Goal: Task Accomplishment & Management: Manage account settings

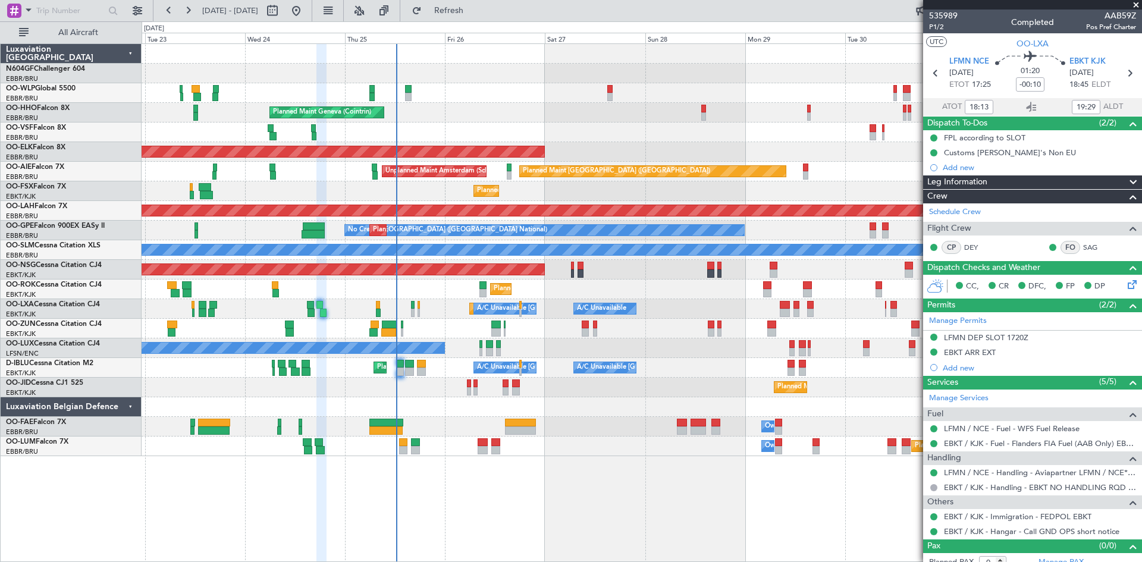
scroll to position [10, 0]
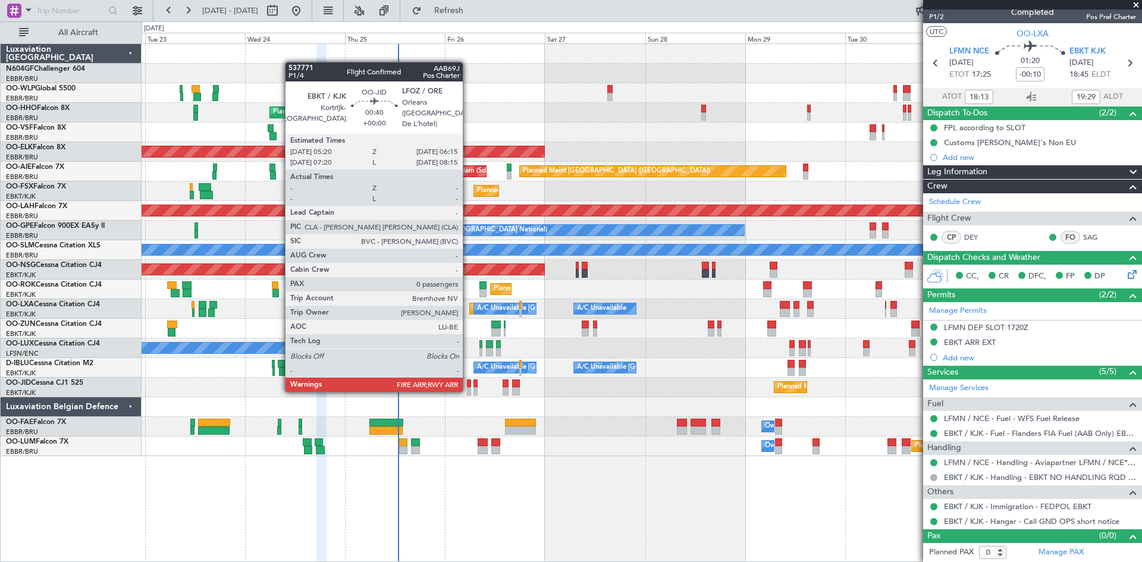
click at [468, 391] on div at bounding box center [469, 391] width 4 height 8
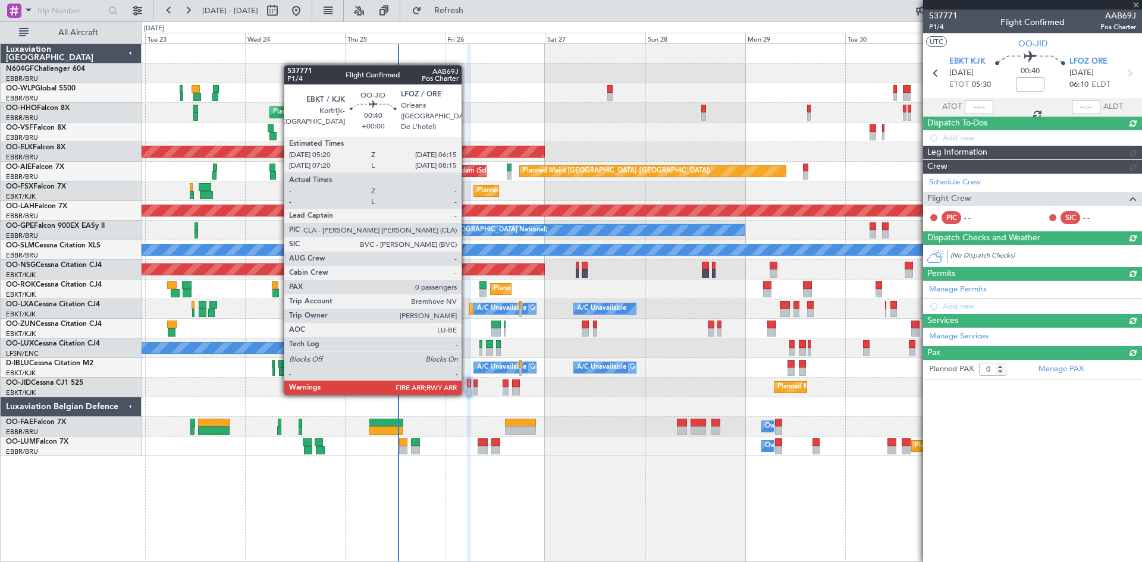
scroll to position [0, 0]
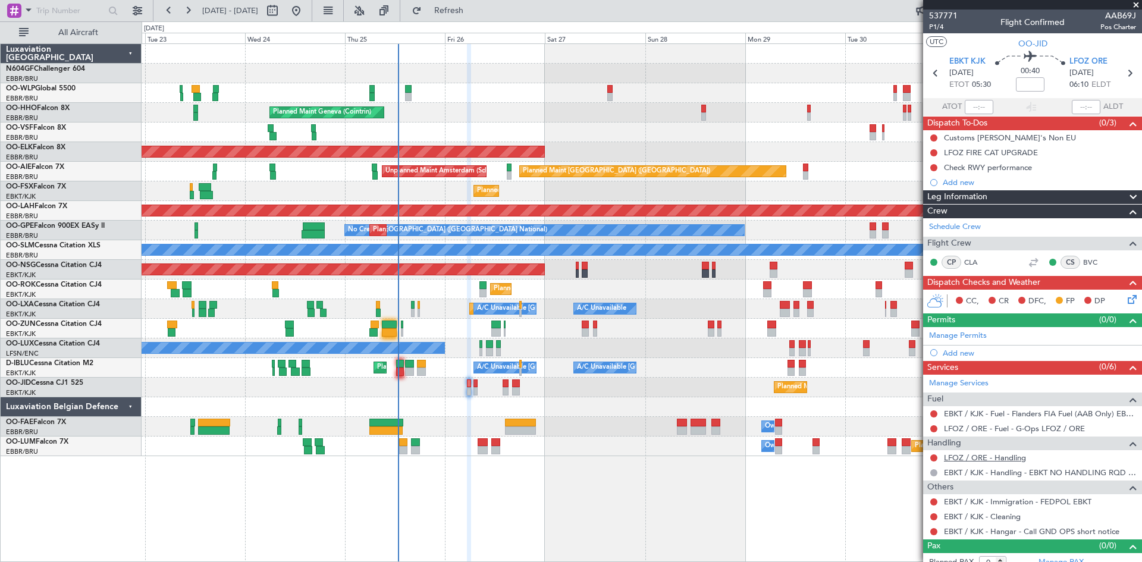
click at [977, 461] on link "LFOZ / ORE - Handling" at bounding box center [985, 458] width 82 height 10
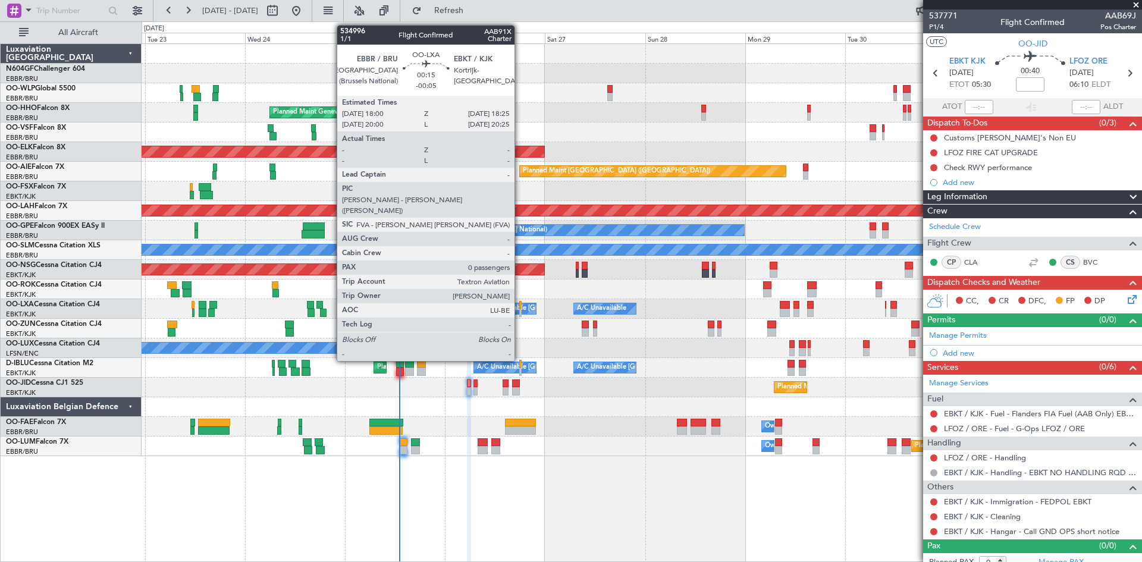
click at [520, 313] on div at bounding box center [520, 313] width 2 height 8
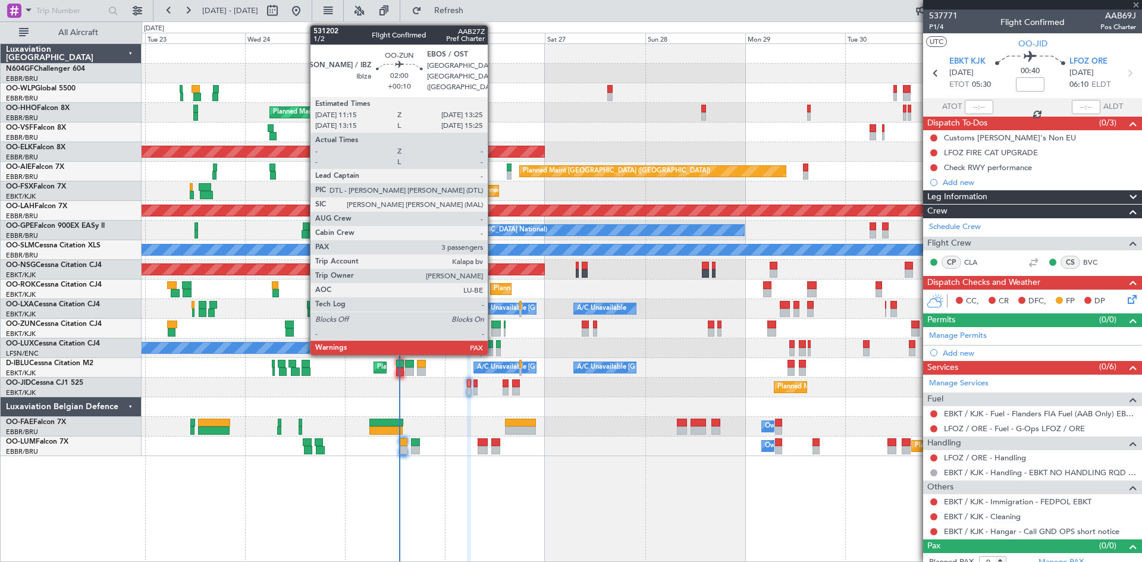
type input "-00:05"
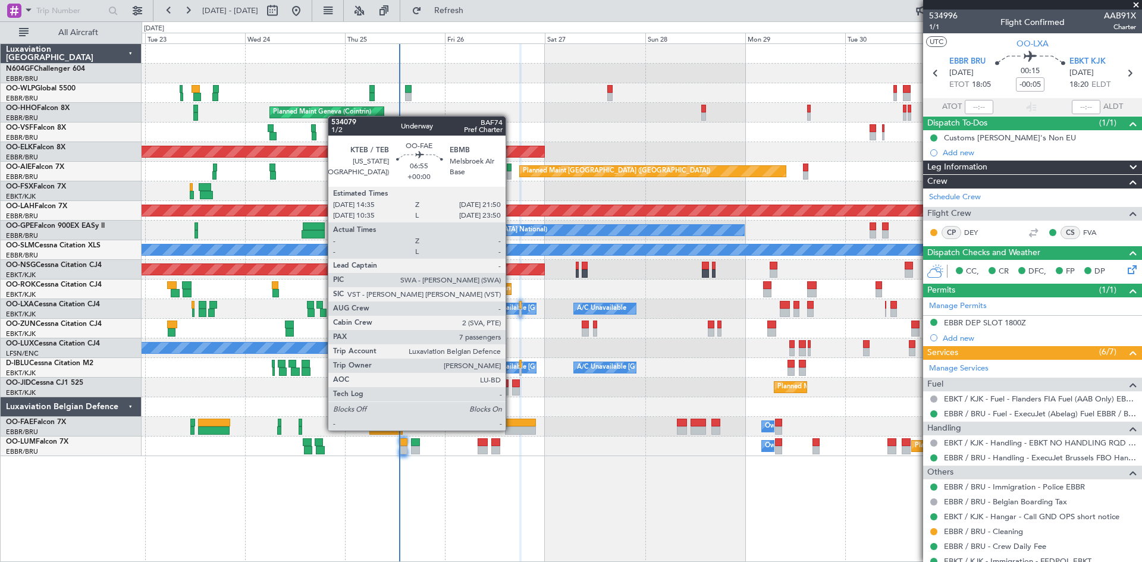
click at [512, 428] on div at bounding box center [520, 431] width 30 height 8
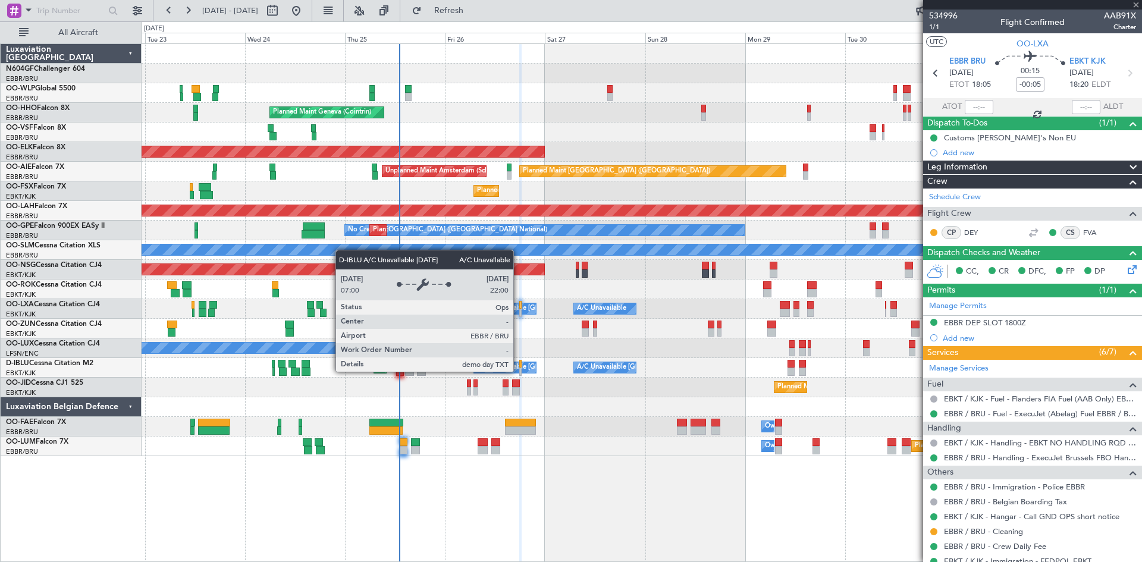
type input "7"
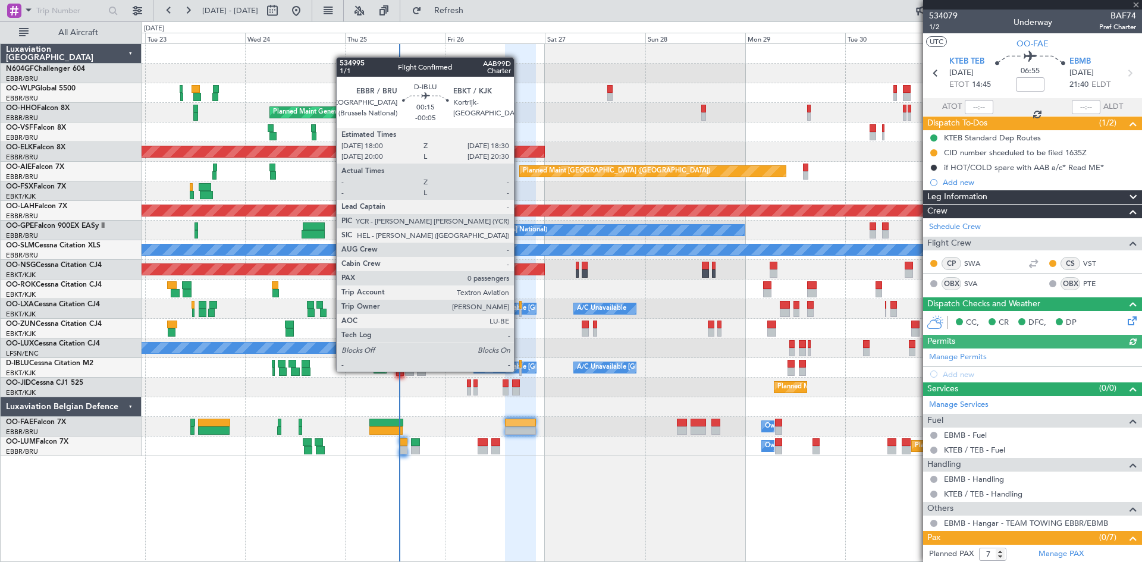
click at [519, 372] on div at bounding box center [520, 372] width 2 height 8
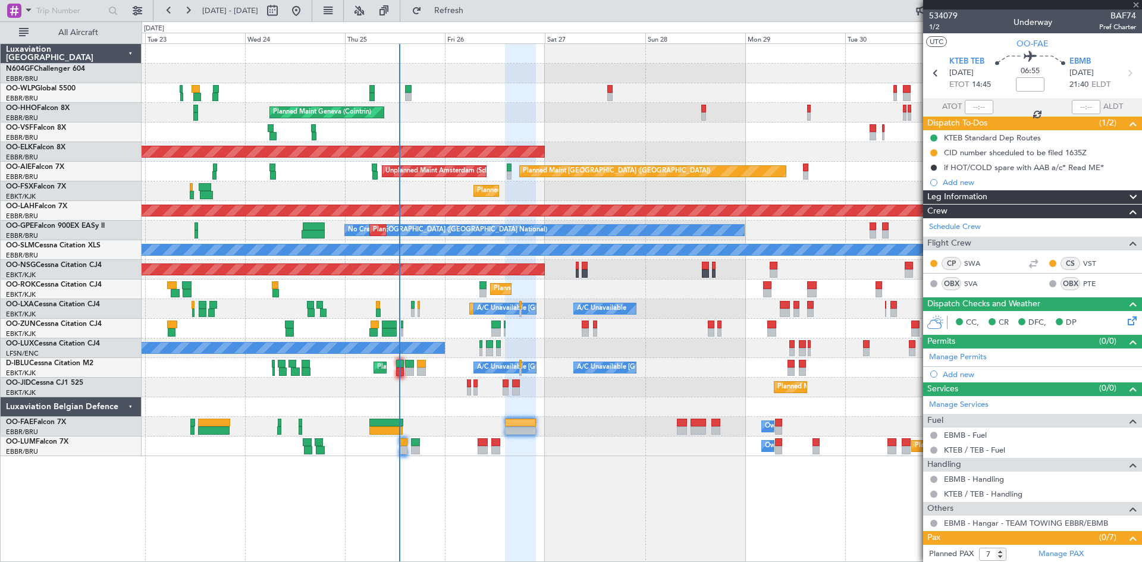
type input "-00:05"
type input "0"
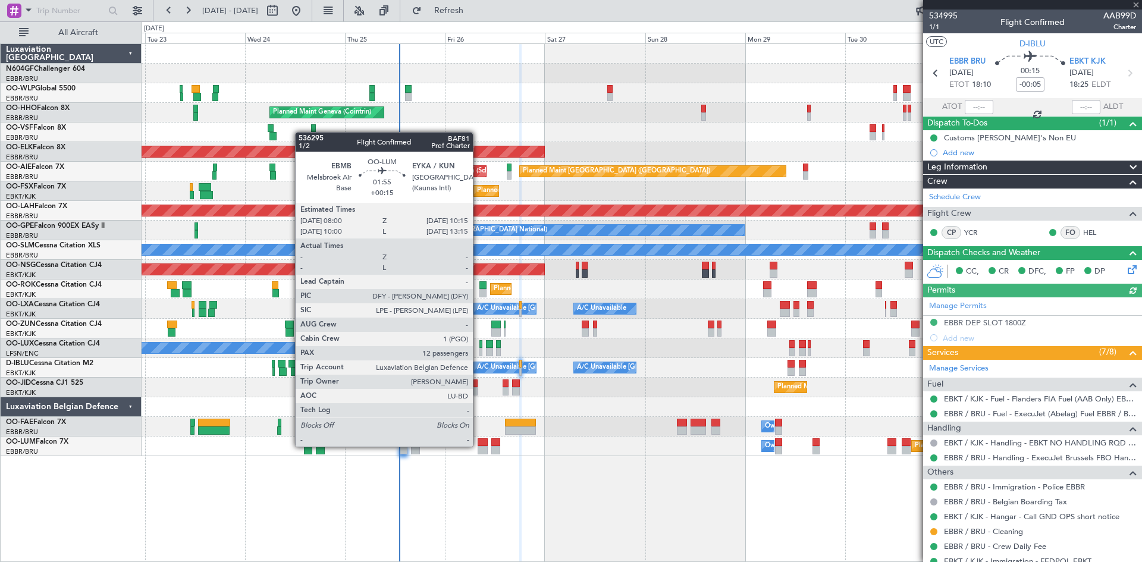
click at [478, 446] on div at bounding box center [483, 443] width 10 height 8
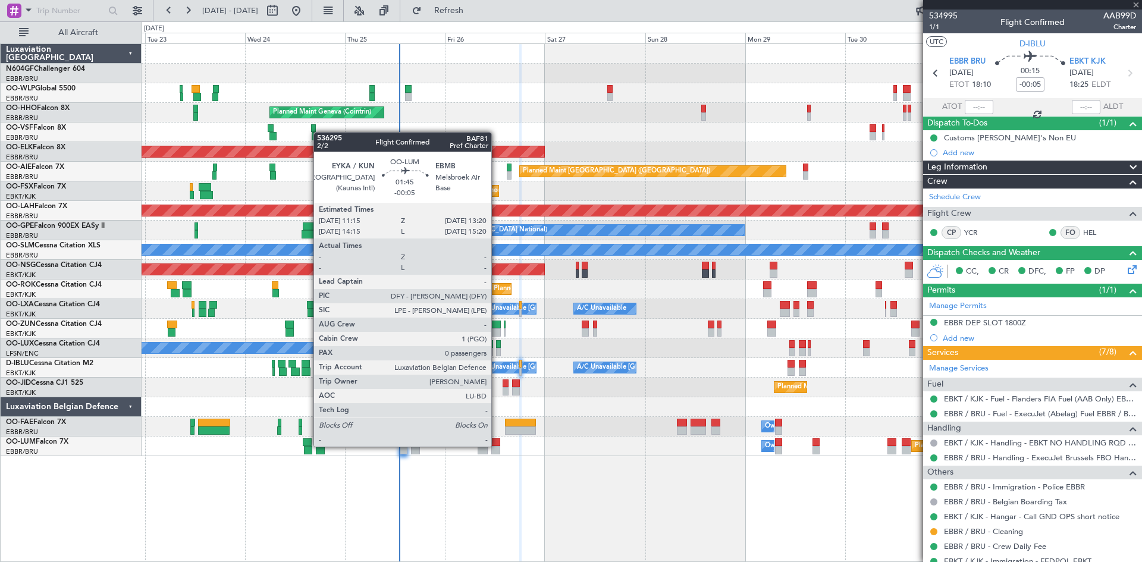
type input "+00:15"
type input "12"
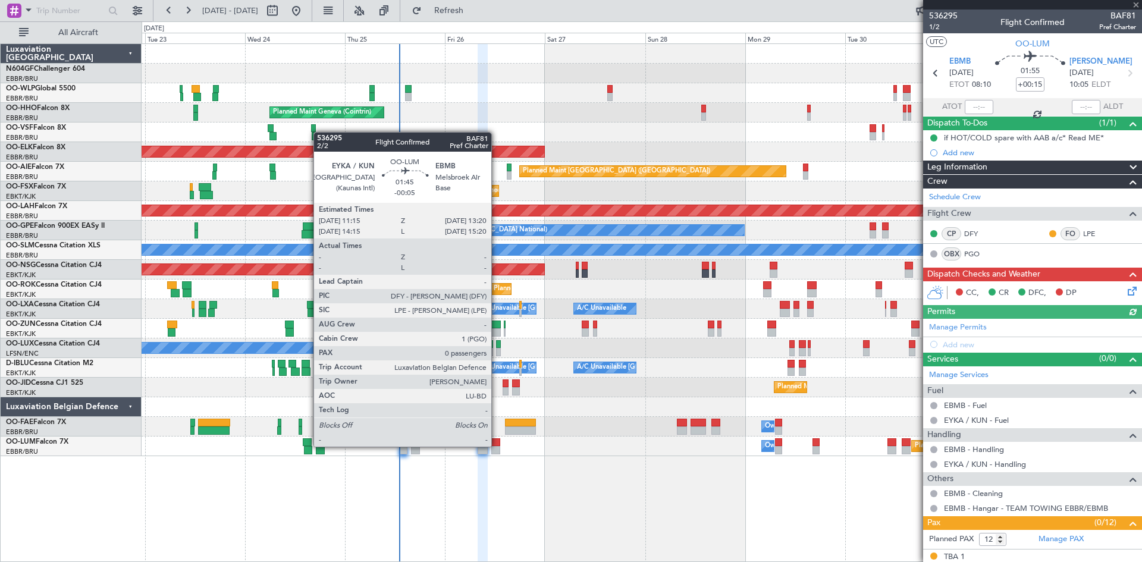
click at [497, 446] on div at bounding box center [495, 443] width 9 height 8
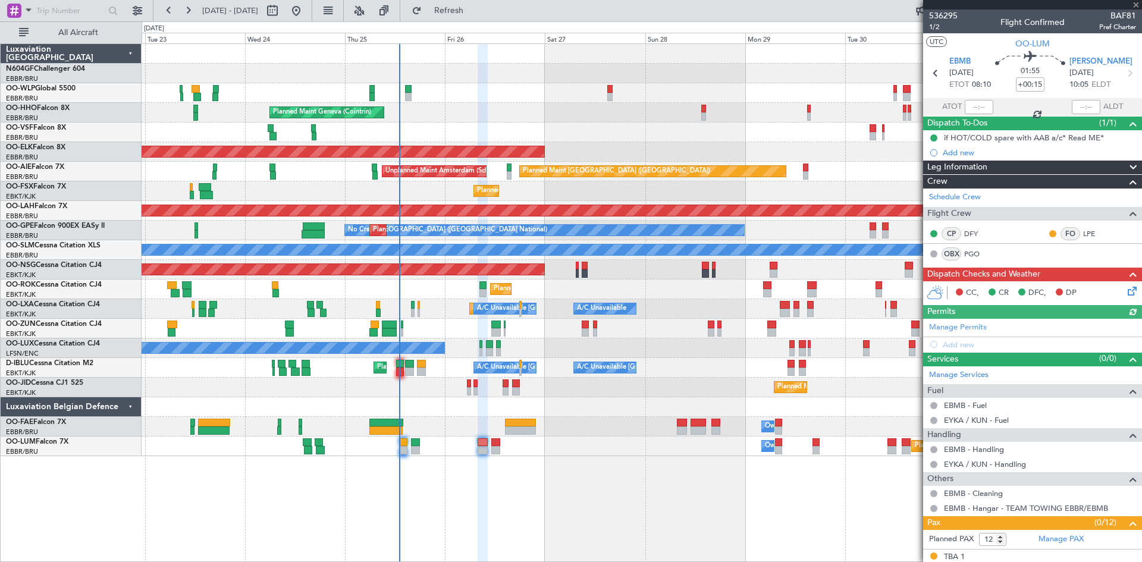
type input "-00:05"
type input "0"
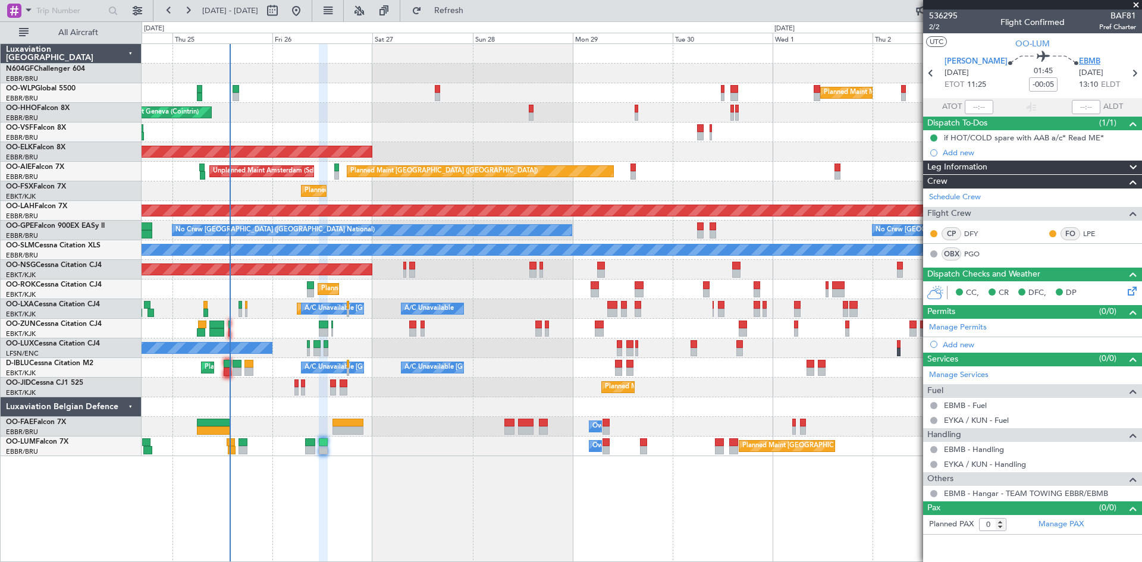
click at [1081, 57] on span "EBMB" at bounding box center [1089, 62] width 21 height 12
click at [969, 64] on span "[PERSON_NAME]" at bounding box center [976, 62] width 63 height 12
